Goal: Contribute content

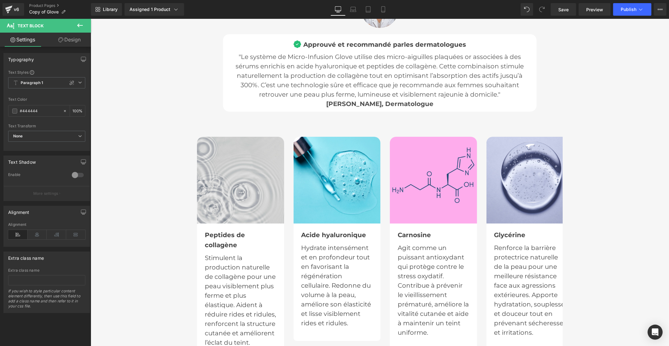
scroll to position [2127, 0]
click at [241, 175] on img at bounding box center [240, 180] width 87 height 87
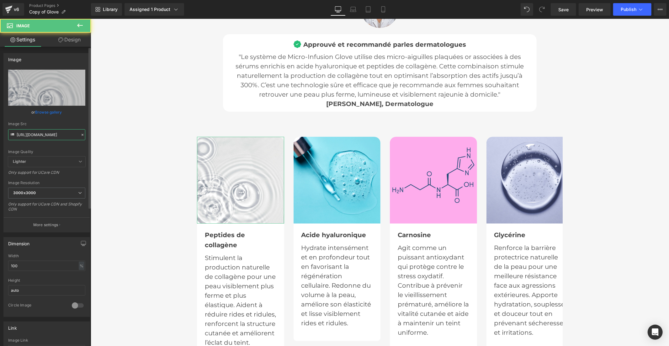
click at [43, 135] on input "[URL][DOMAIN_NAME]" at bounding box center [46, 134] width 77 height 11
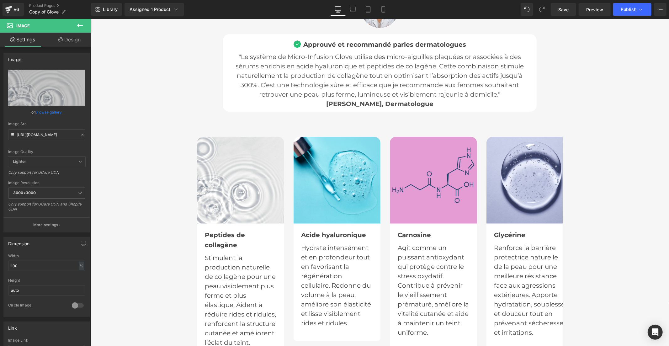
click at [414, 179] on img at bounding box center [433, 180] width 87 height 87
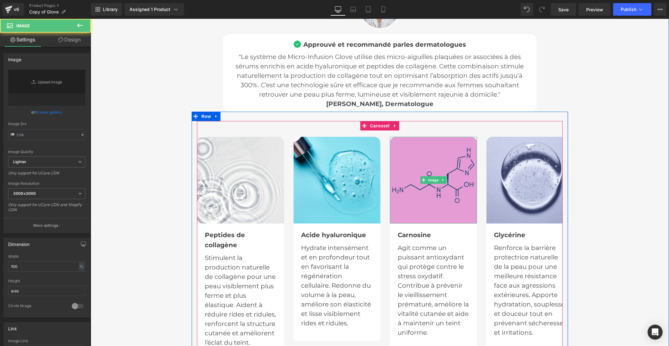
type input "[URL][DOMAIN_NAME]"
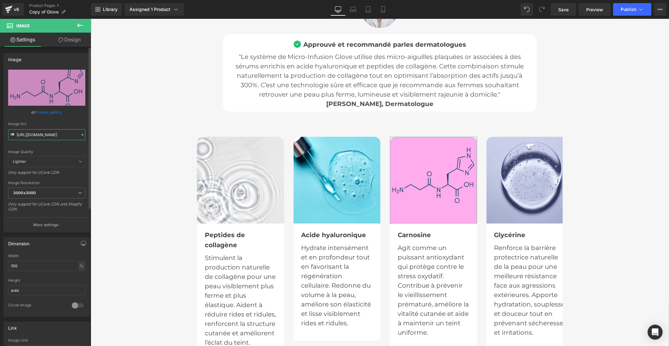
click at [64, 135] on input "[URL][DOMAIN_NAME]" at bounding box center [46, 134] width 77 height 11
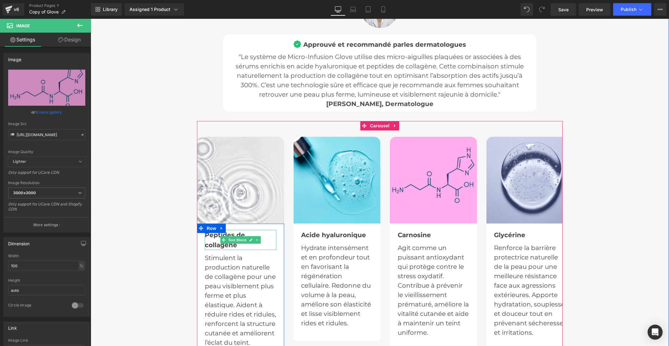
click at [214, 242] on b "Peptides de collagène" at bounding box center [225, 240] width 40 height 18
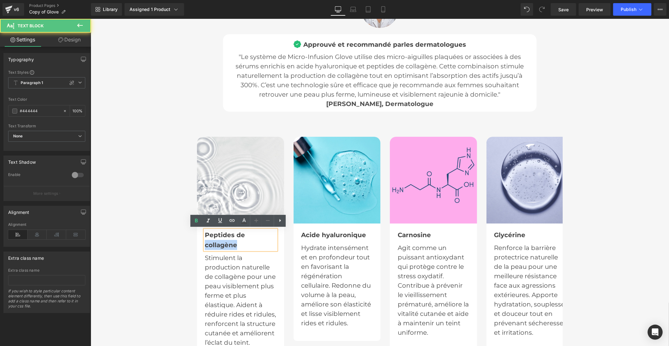
click at [213, 242] on b "Peptides de collagène" at bounding box center [225, 240] width 40 height 18
copy b "Peptides de collagène"
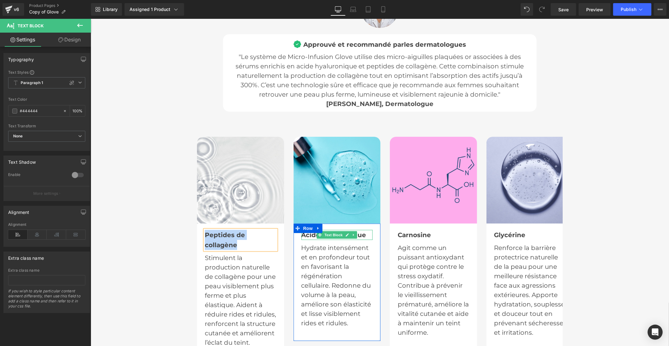
click at [308, 234] on b "Acide hyaluronique" at bounding box center [333, 235] width 65 height 8
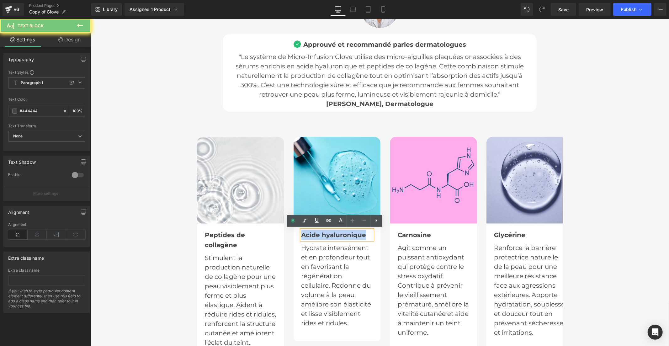
click at [308, 234] on b "Acide hyaluronique" at bounding box center [333, 235] width 65 height 8
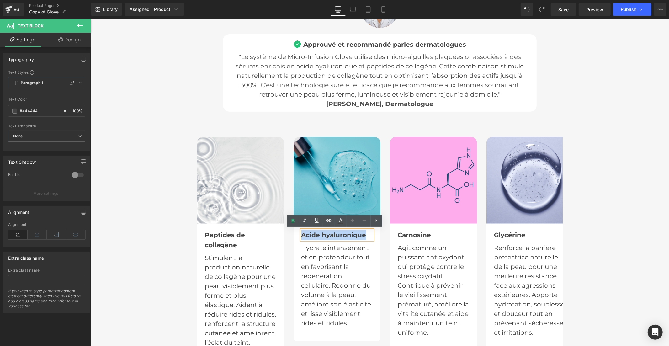
copy b "Acide hyaluronique"
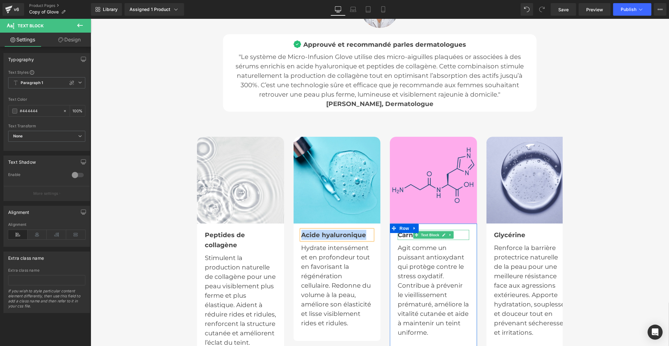
click at [405, 234] on b "Carnosine" at bounding box center [414, 235] width 33 height 8
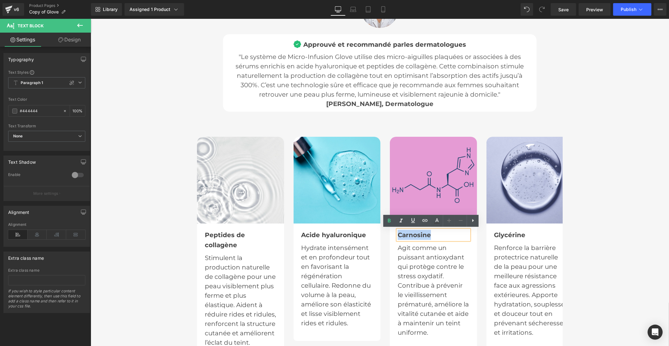
copy b "Carnosine"
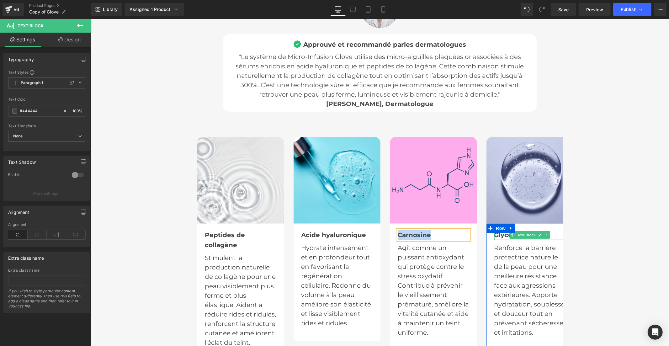
click at [502, 234] on b "Glycérine" at bounding box center [509, 235] width 31 height 8
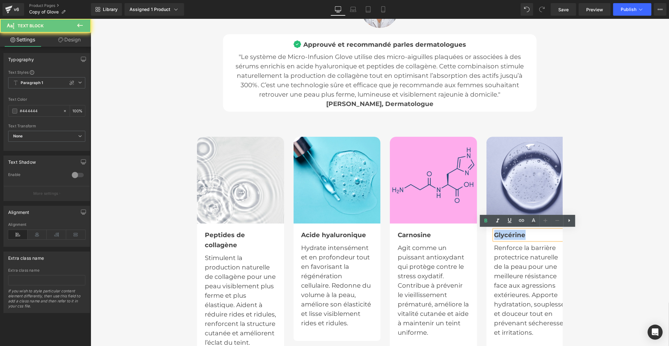
click at [502, 234] on b "Glycérine" at bounding box center [509, 235] width 31 height 8
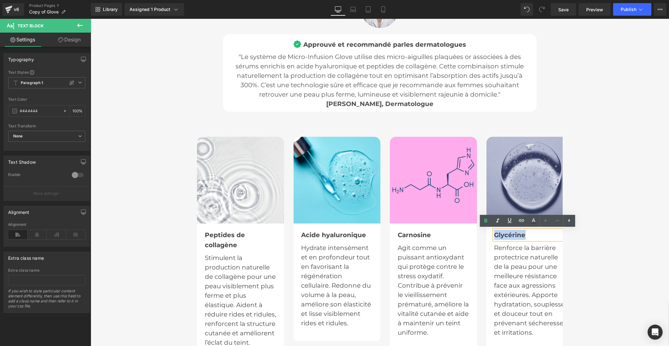
copy b "Glycérine"
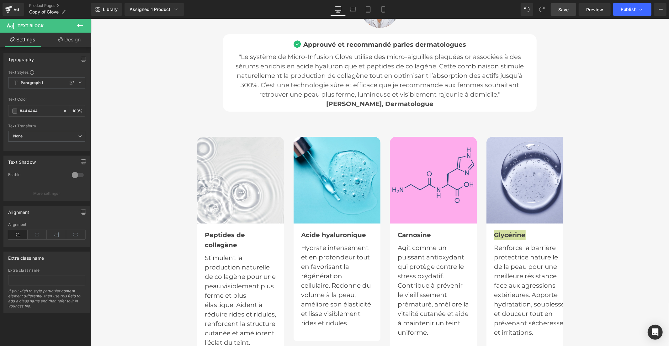
click at [560, 7] on span "Save" at bounding box center [564, 9] width 10 height 7
click at [624, 10] on span "Publish" at bounding box center [629, 9] width 16 height 5
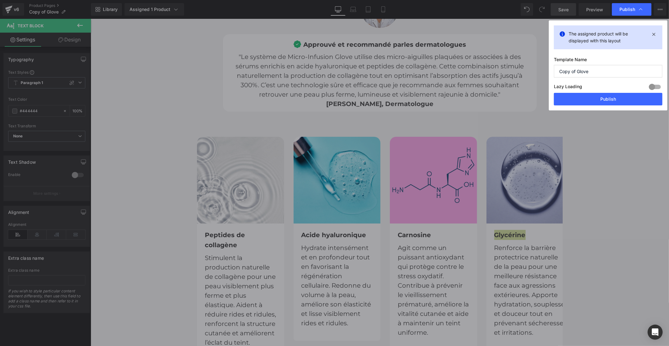
click at [600, 106] on div "The assigned product will be displayed with this layout Template Name Copy of G…" at bounding box center [608, 65] width 119 height 90
click at [600, 101] on button "Publish" at bounding box center [608, 99] width 109 height 13
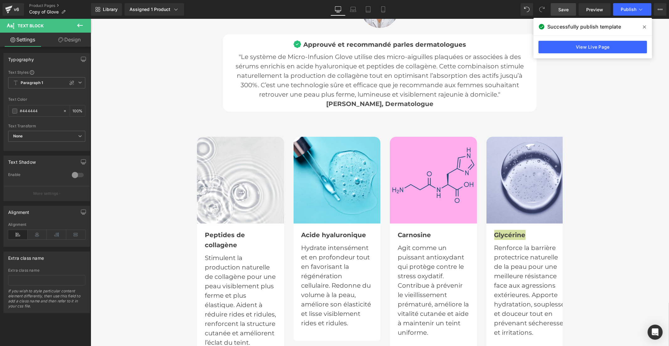
click at [644, 29] on icon at bounding box center [644, 26] width 3 height 5
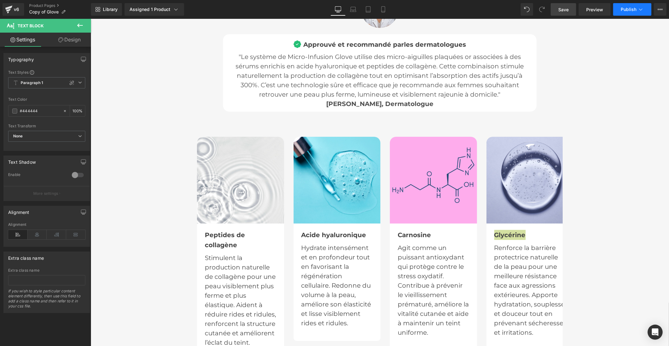
click at [628, 11] on span "Publish" at bounding box center [629, 9] width 16 height 5
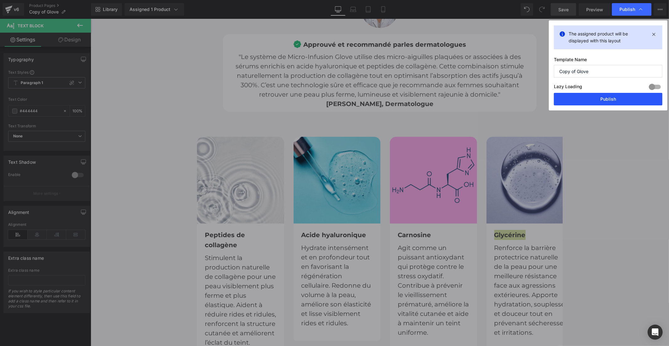
drag, startPoint x: 598, startPoint y: 98, endPoint x: 504, endPoint y: 74, distance: 96.5
click at [598, 98] on button "Publish" at bounding box center [608, 99] width 109 height 13
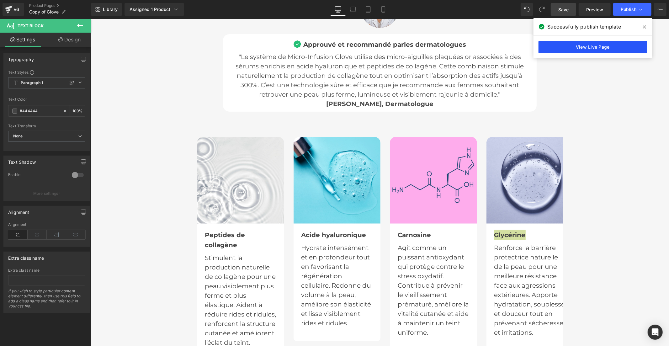
click at [616, 50] on link "View Live Page" at bounding box center [593, 47] width 109 height 13
